Goal: Transaction & Acquisition: Download file/media

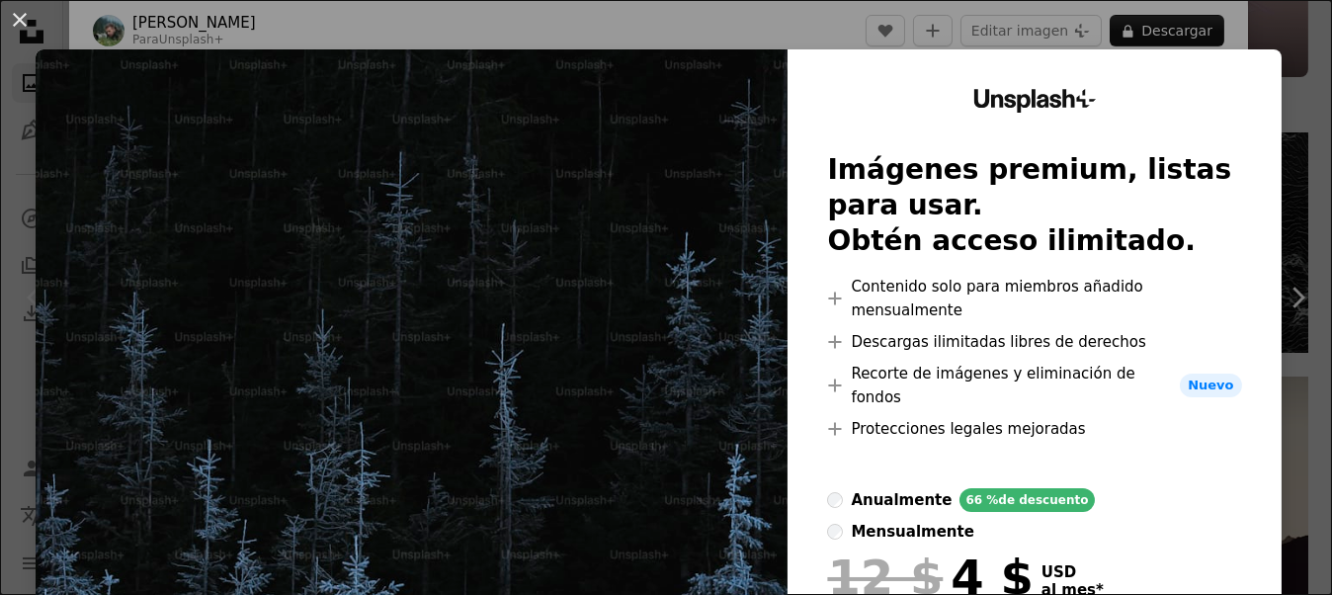
click at [1271, 47] on div "An X shape Unsplash+ Imágenes premium, listas para usar. Obtén acceso ilimitado…" at bounding box center [666, 297] width 1332 height 595
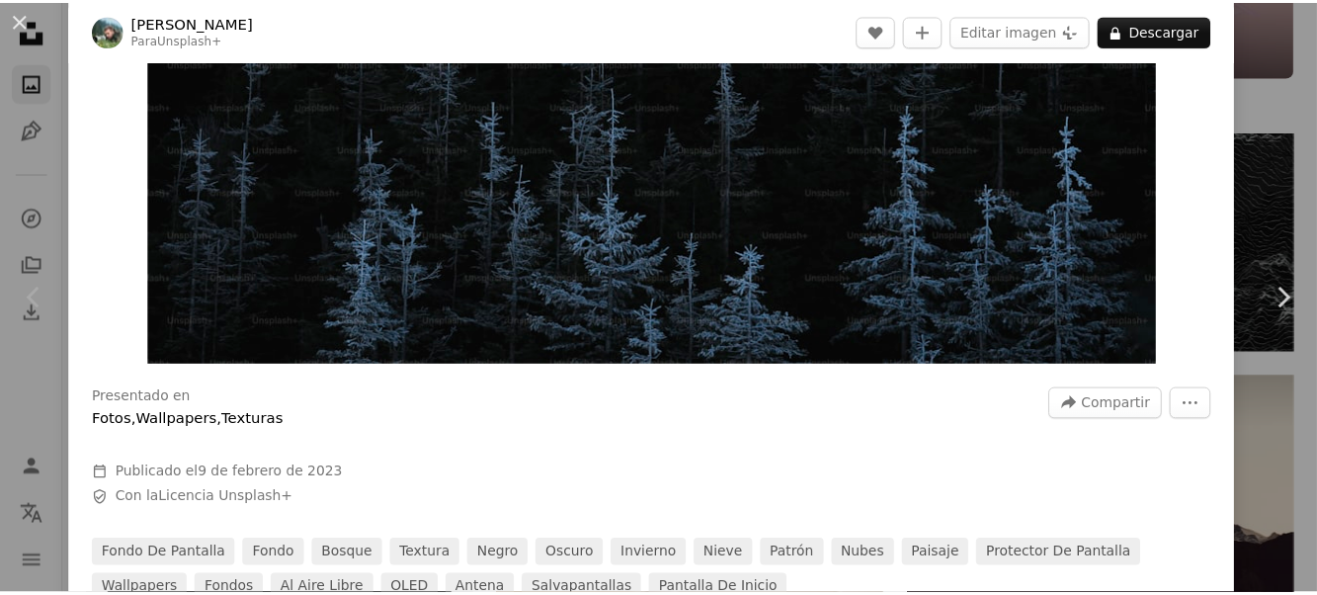
scroll to position [494, 0]
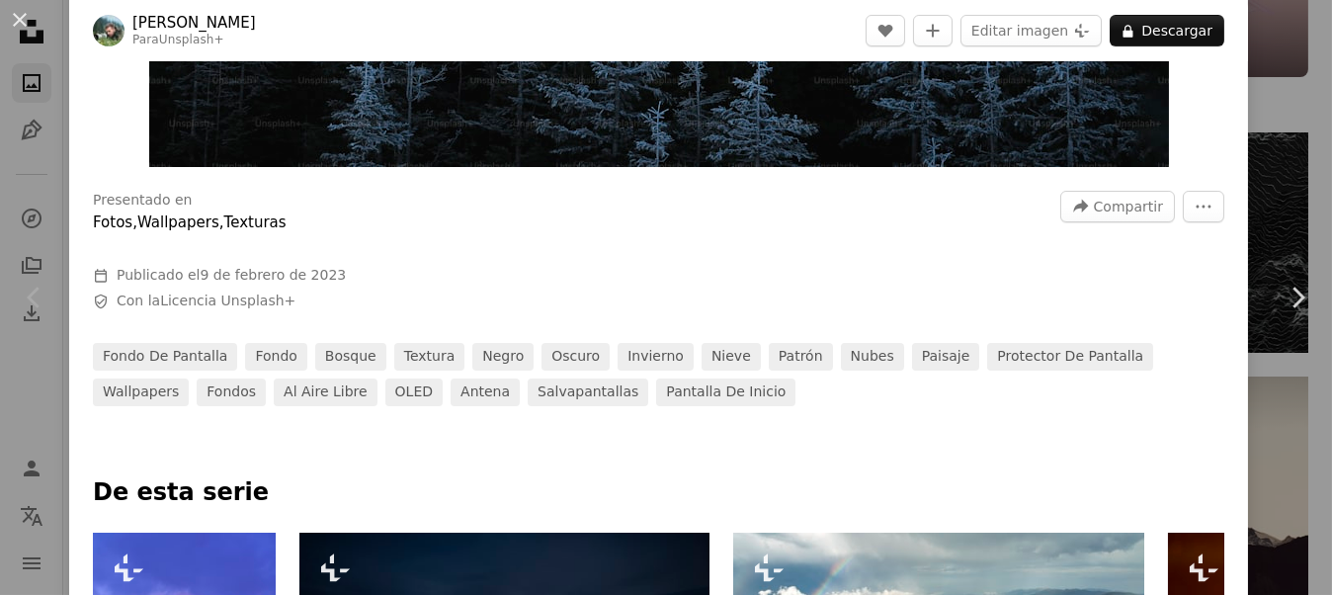
click at [41, 289] on icon "Chevron left" at bounding box center [35, 298] width 32 height 32
click at [1241, 107] on div "An X shape Chevron left Chevron right [PERSON_NAME] Para Unsplash+ A heart A pl…" at bounding box center [666, 297] width 1332 height 595
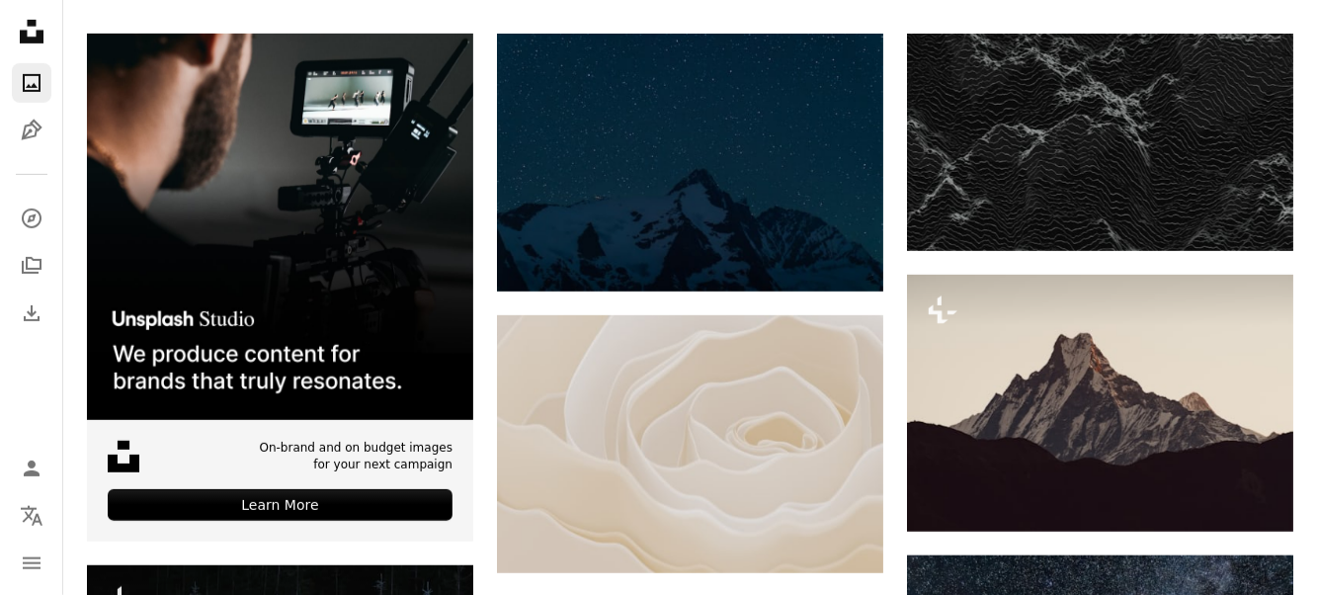
scroll to position [395, 0]
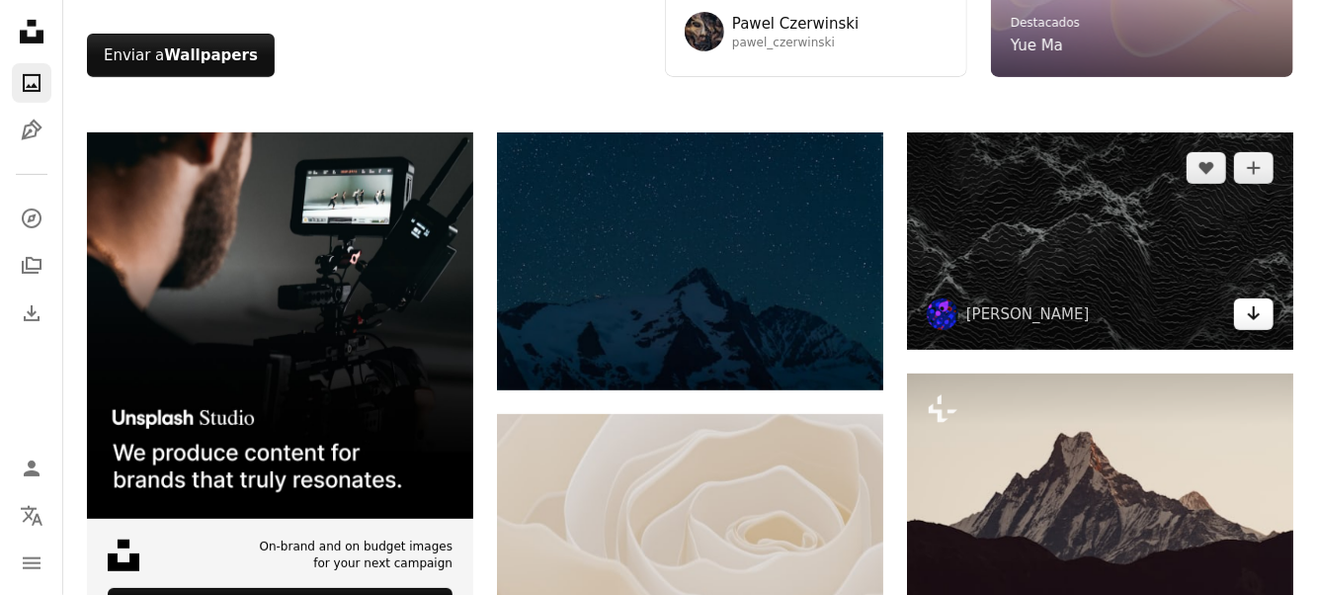
click at [1257, 313] on icon "Arrow pointing down" at bounding box center [1254, 313] width 16 height 24
